Goal: Use online tool/utility: Utilize a website feature to perform a specific function

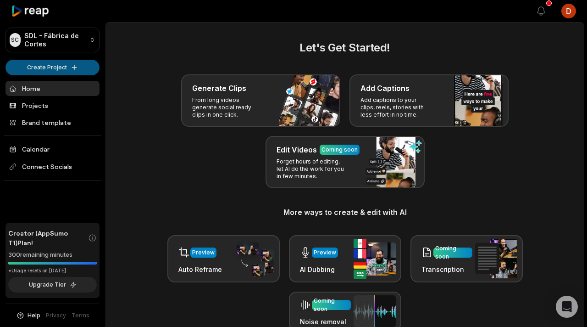
click at [71, 61] on html "SC SDL - Fábrica [PERSON_NAME] Create Project Home Projects Brand template Cale…" at bounding box center [293, 163] width 587 height 327
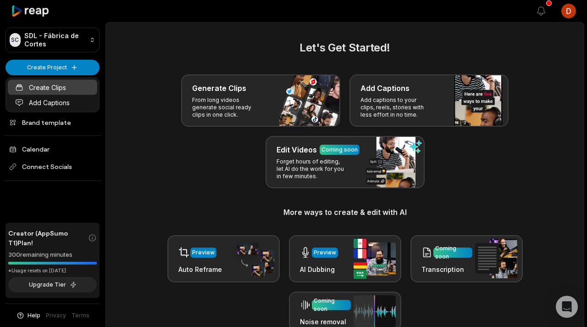
click at [56, 84] on link "Create Clips" at bounding box center [52, 87] width 89 height 15
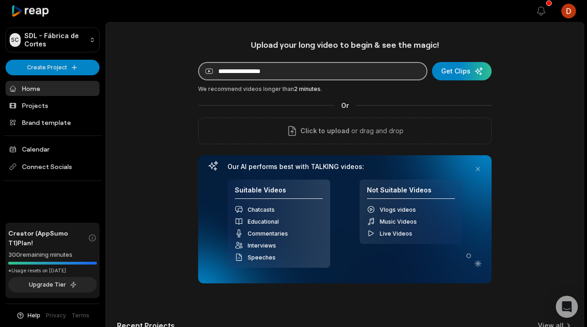
click at [284, 75] on input at bounding box center [312, 71] width 229 height 18
paste input "**********"
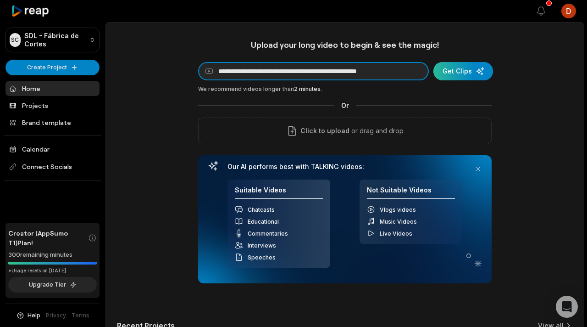
type input "**********"
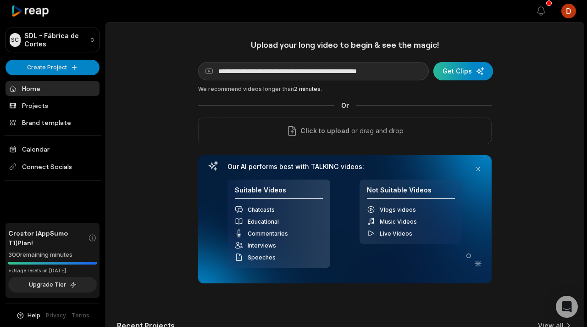
scroll to position [0, 0]
click at [459, 73] on div "submit" at bounding box center [463, 71] width 60 height 18
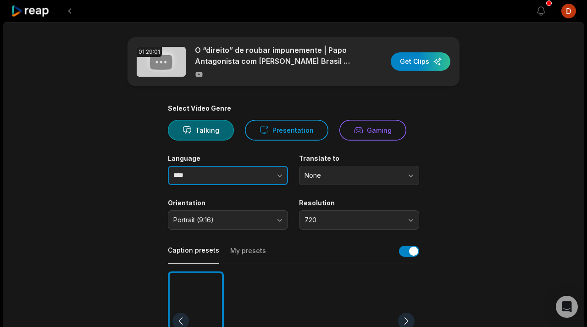
click at [194, 174] on input "****" at bounding box center [228, 175] width 120 height 19
click at [274, 173] on button "button" at bounding box center [262, 175] width 52 height 19
type input "**********"
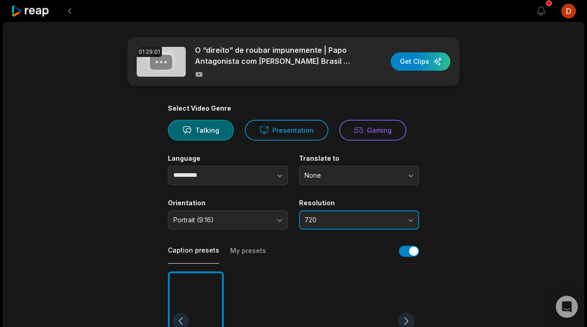
click at [316, 220] on span "720" at bounding box center [353, 220] width 96 height 8
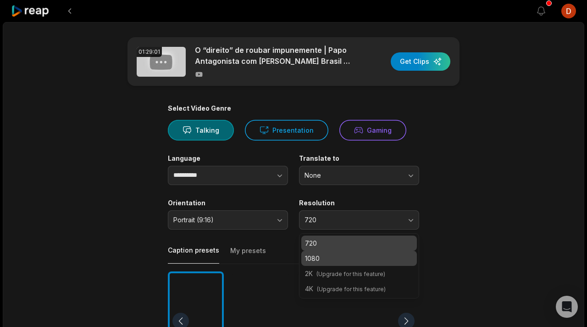
click at [333, 253] on p "1080" at bounding box center [359, 258] width 108 height 10
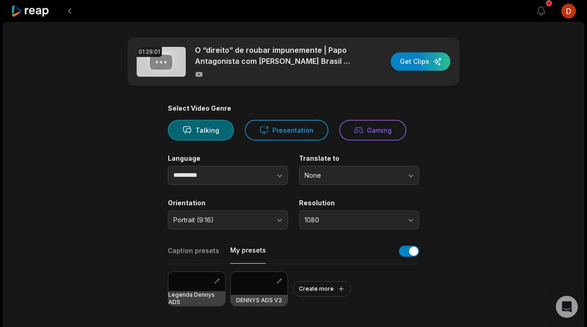
click at [239, 249] on button "My presets" at bounding box center [248, 254] width 36 height 18
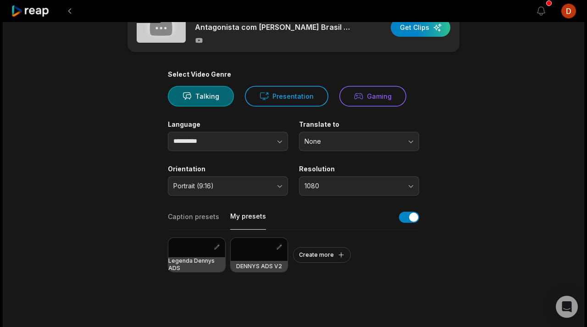
scroll to position [44, 0]
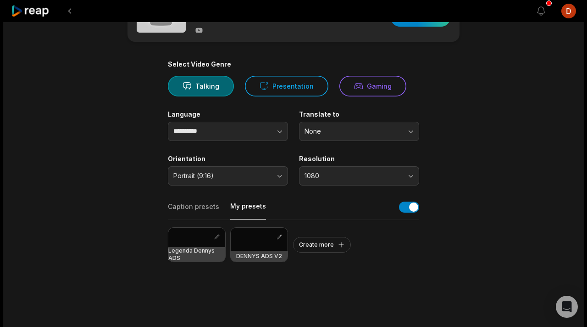
click at [213, 249] on h3 "Legenda Dennys ADS" at bounding box center [196, 254] width 57 height 15
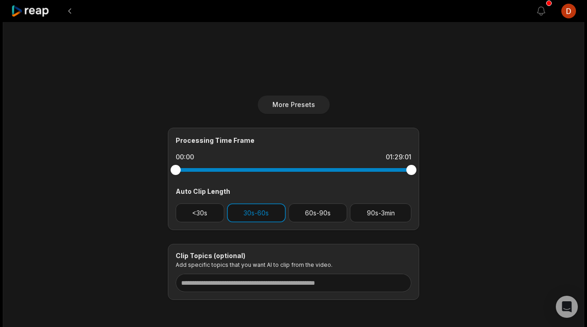
scroll to position [318, 0]
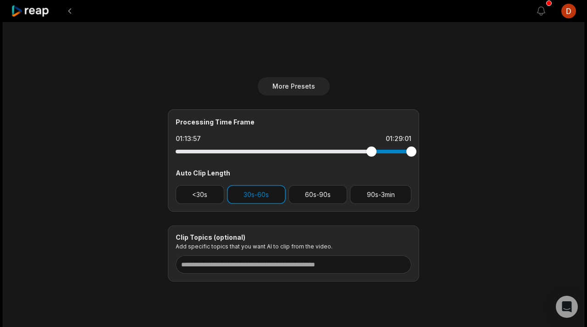
drag, startPoint x: 173, startPoint y: 151, endPoint x: 372, endPoint y: 150, distance: 198.2
click at [372, 150] on div at bounding box center [371, 151] width 10 height 10
click at [376, 153] on div at bounding box center [376, 151] width 10 height 10
click at [301, 191] on button "60s-90s" at bounding box center [318, 194] width 59 height 19
click at [245, 191] on button "30s-60s" at bounding box center [256, 194] width 59 height 19
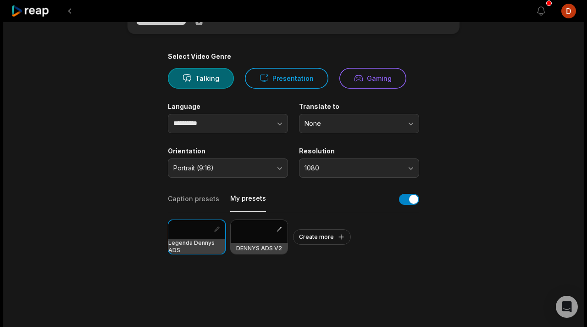
scroll to position [0, 0]
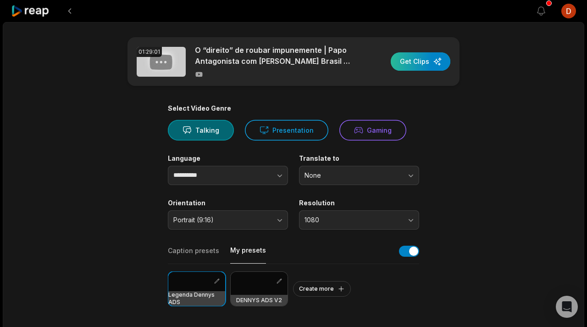
click at [434, 59] on div "button" at bounding box center [421, 61] width 60 height 18
